Goal: Communication & Community: Ask a question

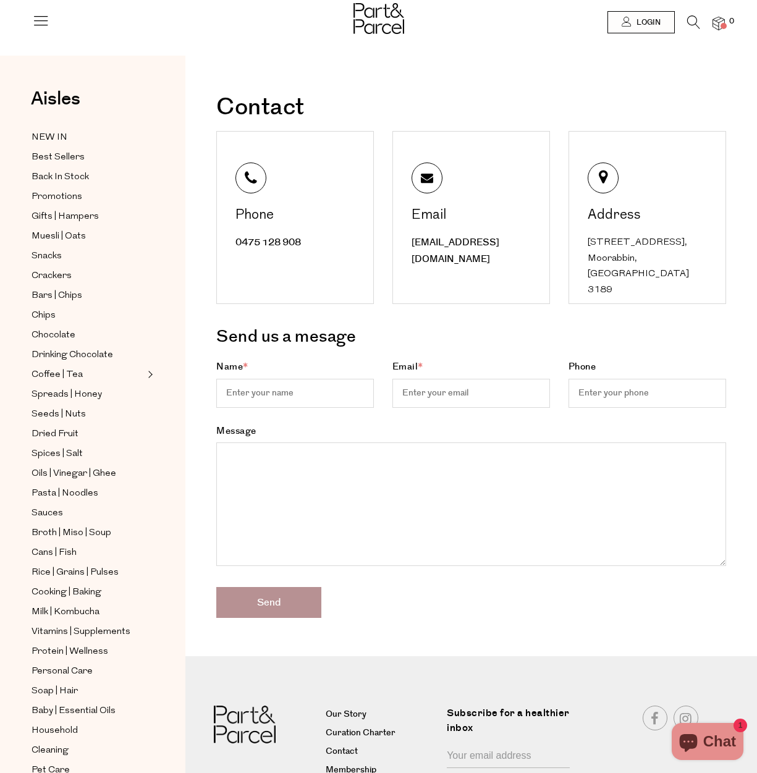
click at [294, 395] on input "Name *" at bounding box center [294, 393] width 157 height 29
paste input "[PERSON_NAME] [PERSON_NAME]"
type input "[PERSON_NAME] [PERSON_NAME]"
click at [465, 389] on input "Email *" at bounding box center [470, 393] width 157 height 29
paste input "[EMAIL_ADDRESS][DOMAIN_NAME]"
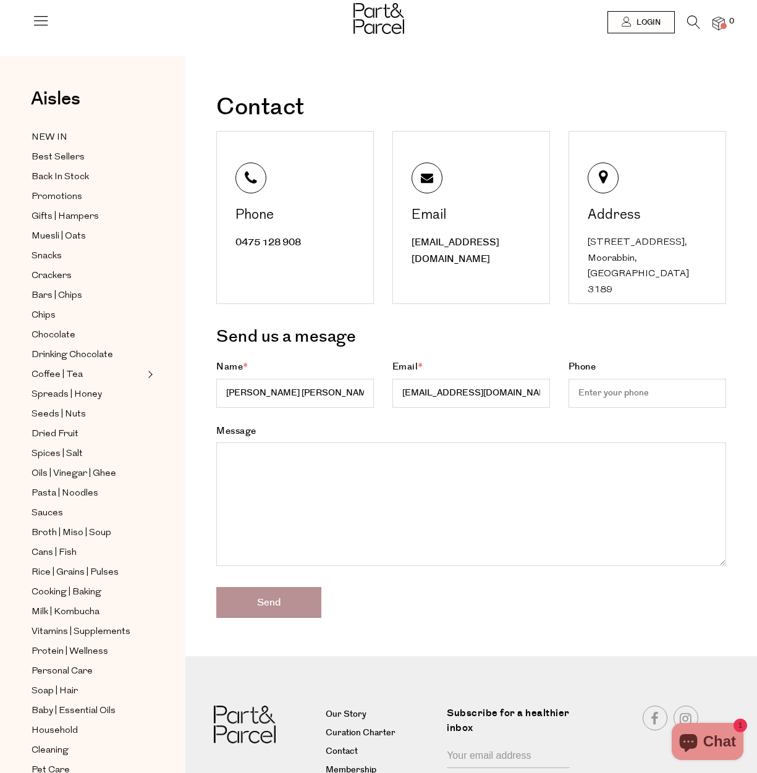
type input "[EMAIL_ADDRESS][DOMAIN_NAME]"
click at [478, 521] on textarea "Message" at bounding box center [471, 504] width 510 height 124
paste textarea ""Hello, Hope you are doing well I'm [PERSON_NAME], Outreach Manager at [DOMAIN_…"
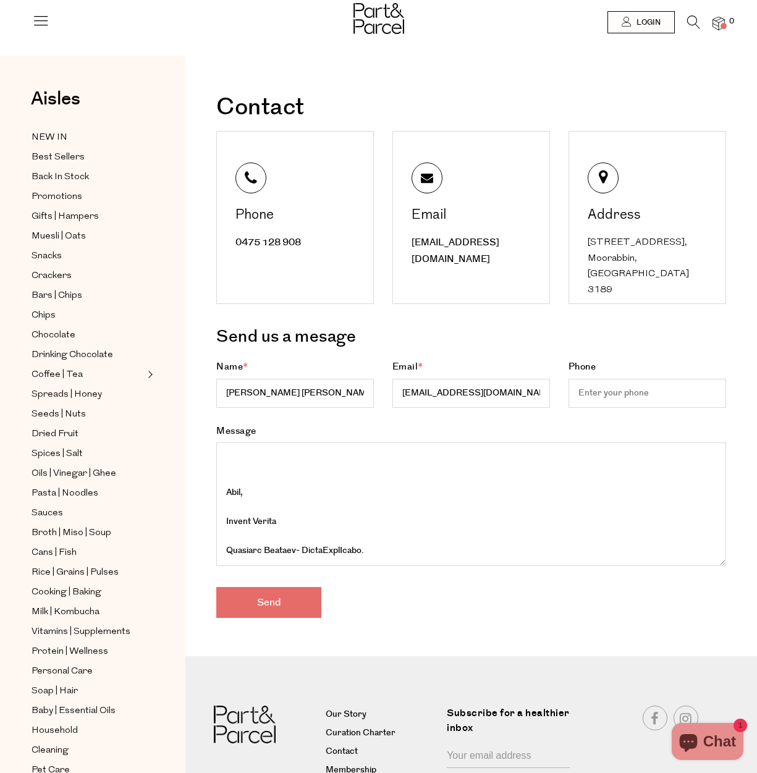
type textarea ""Hello, Hope you are doing well I'm [PERSON_NAME], Outreach Manager at [DOMAIN_…"
click at [246, 596] on input "Send" at bounding box center [268, 602] width 105 height 31
click at [245, 600] on input "Send" at bounding box center [268, 602] width 105 height 31
click at [247, 600] on input "Send" at bounding box center [268, 602] width 105 height 31
